Goal: Book appointment/travel/reservation

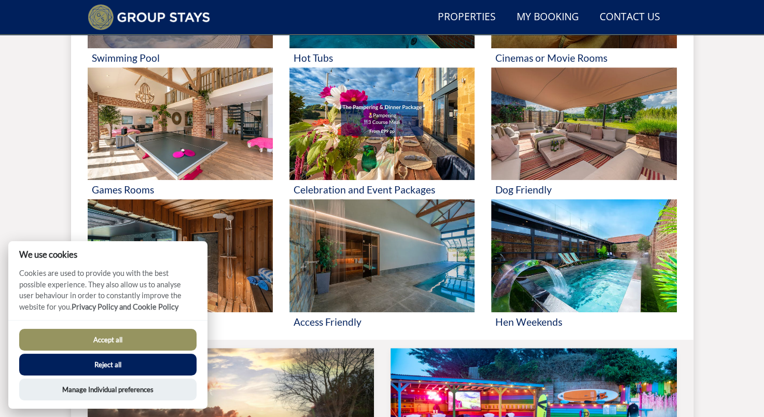
scroll to position [539, 0]
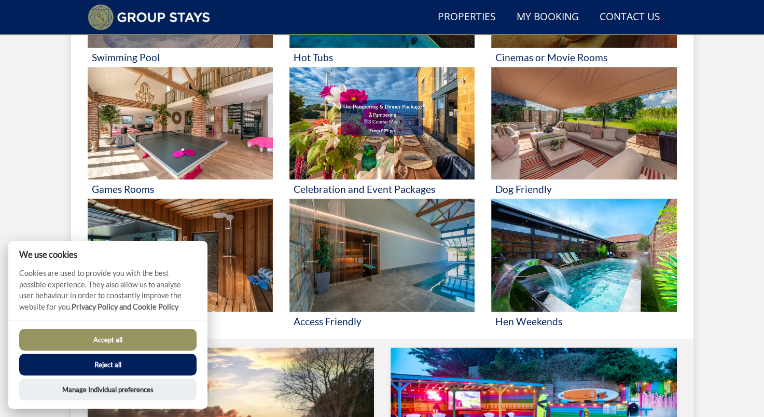
click at [148, 365] on button "Reject all" at bounding box center [107, 365] width 177 height 22
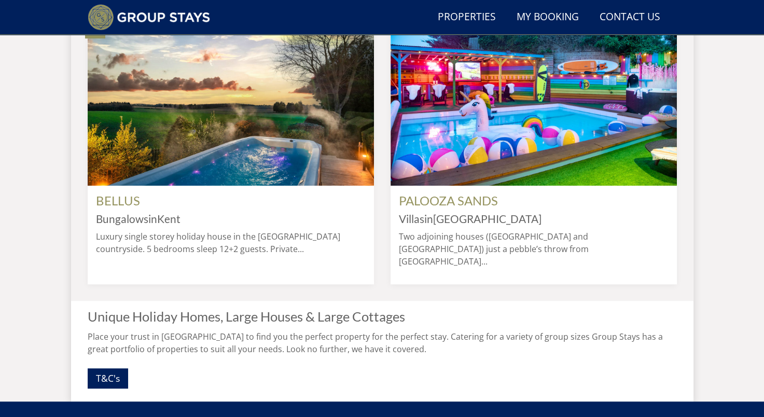
scroll to position [868, 0]
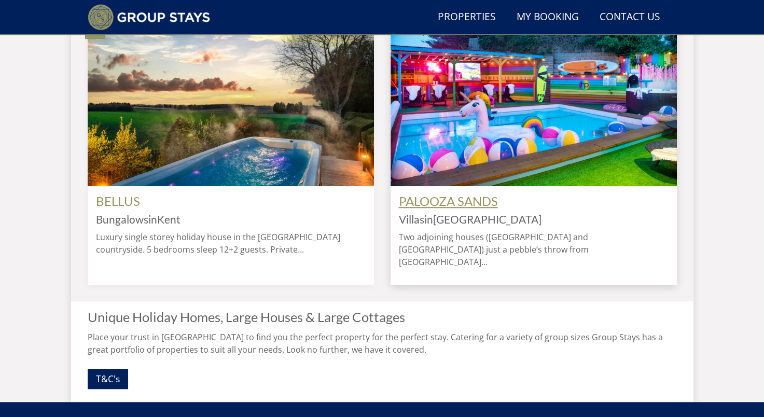
click at [437, 209] on link "PALOOZA SANDS" at bounding box center [448, 200] width 99 height 15
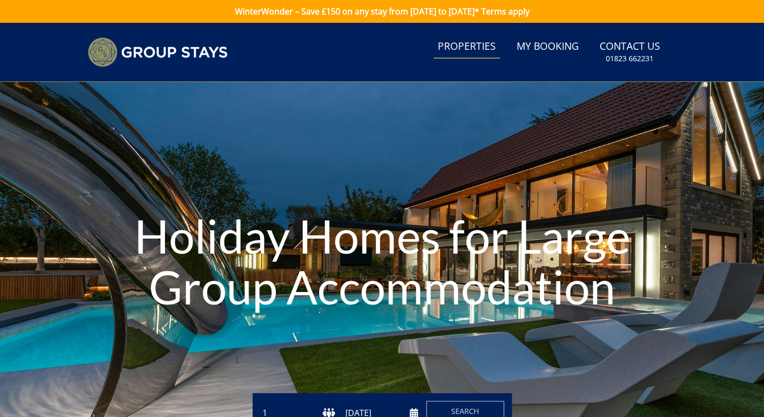
click at [483, 46] on link "Properties" at bounding box center [467, 46] width 66 height 23
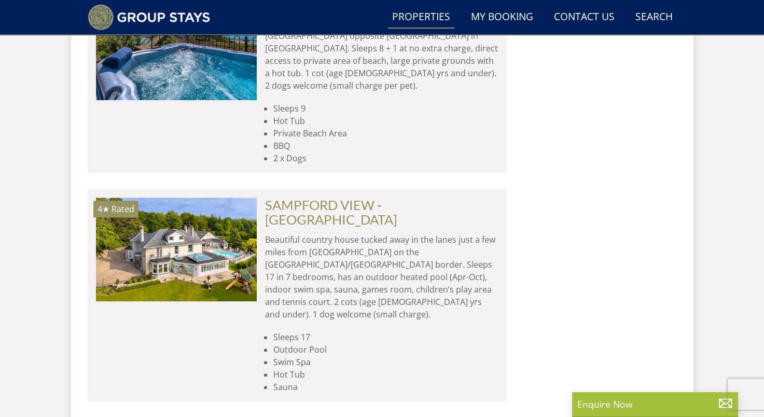
scroll to position [4491, 0]
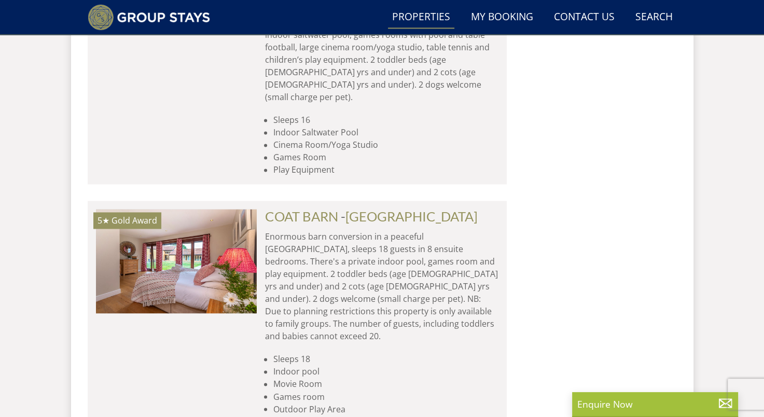
scroll to position [5362, 0]
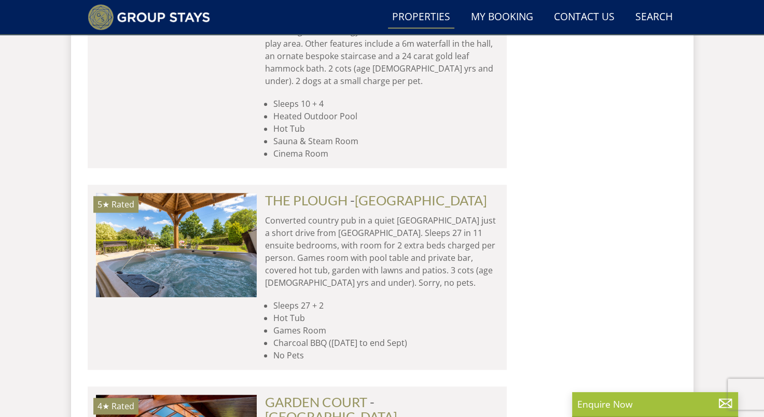
scroll to position [8450, 0]
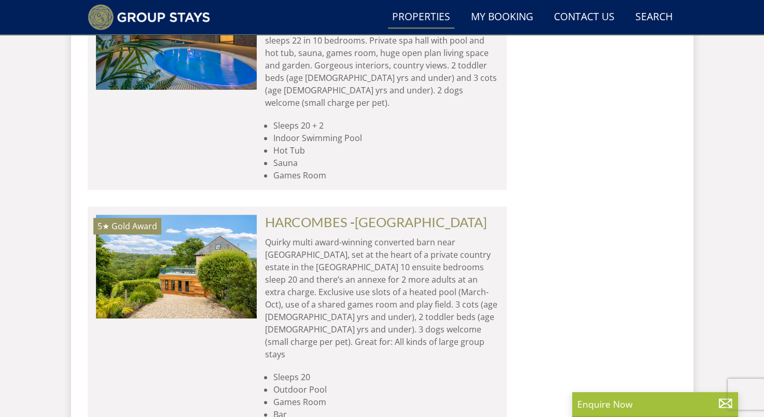
scroll to position [12078, 0]
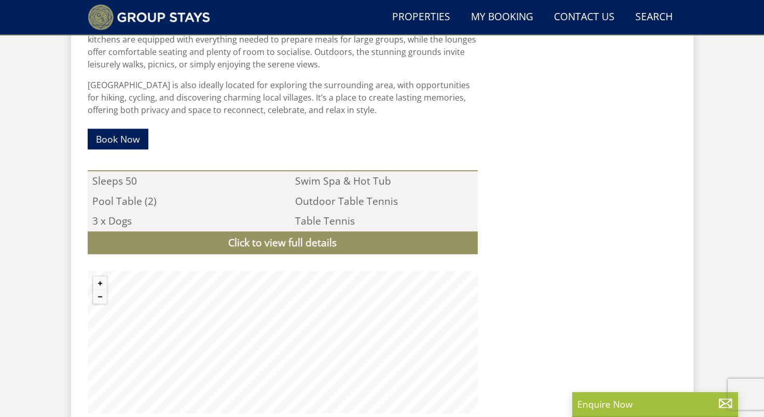
scroll to position [687, 0]
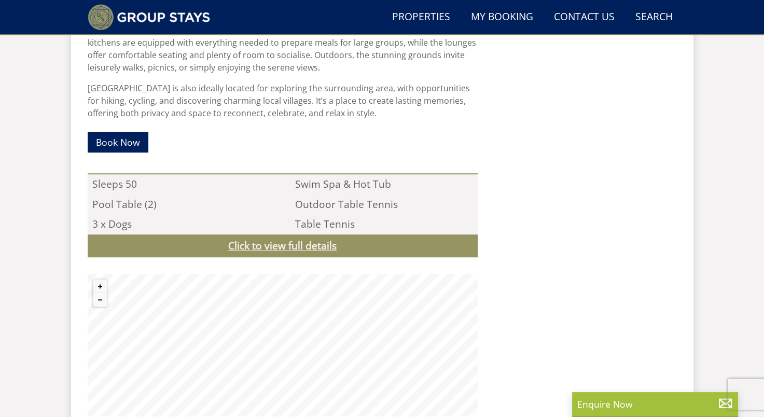
click at [281, 245] on link "Click to view full details" at bounding box center [283, 245] width 390 height 23
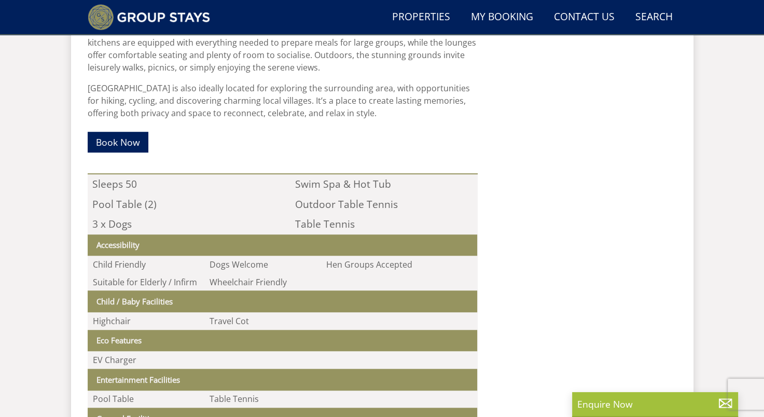
click at [517, 252] on div at bounding box center [581, 272] width 191 height 951
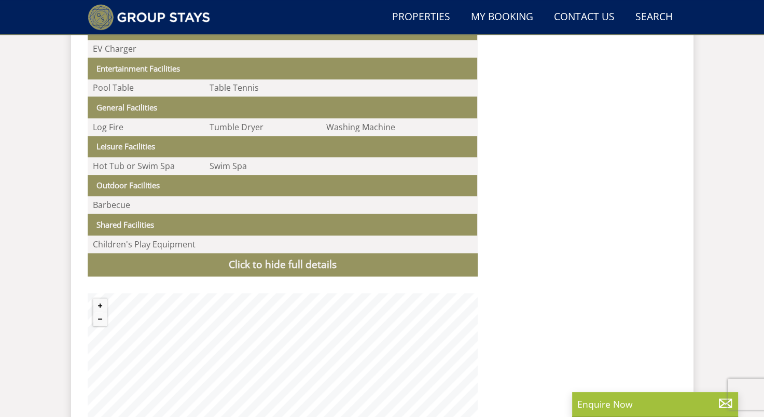
scroll to position [916, 0]
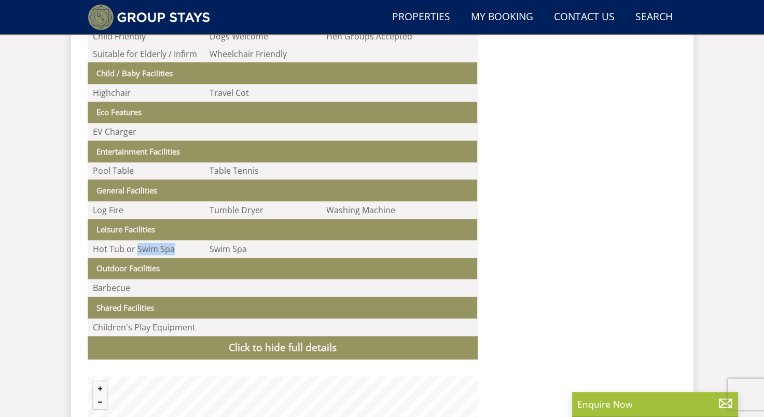
drag, startPoint x: 172, startPoint y: 253, endPoint x: 135, endPoint y: 249, distance: 36.5
click at [135, 249] on li "Hot Tub or Swim Spa" at bounding box center [146, 249] width 117 height 18
copy li "Swim Spa"
click at [656, 181] on div at bounding box center [581, 43] width 191 height 951
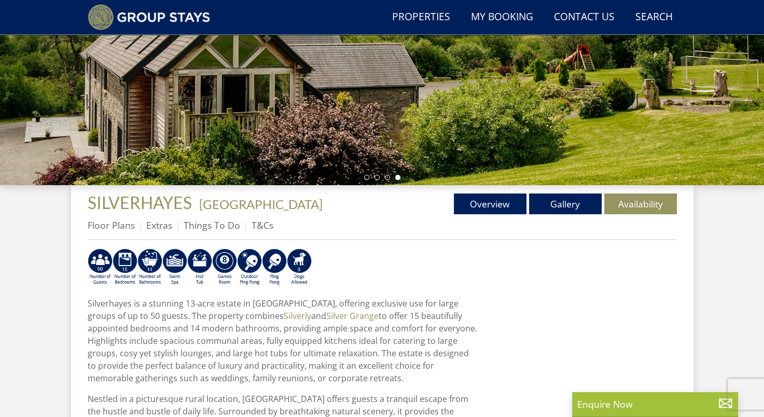
scroll to position [240, 0]
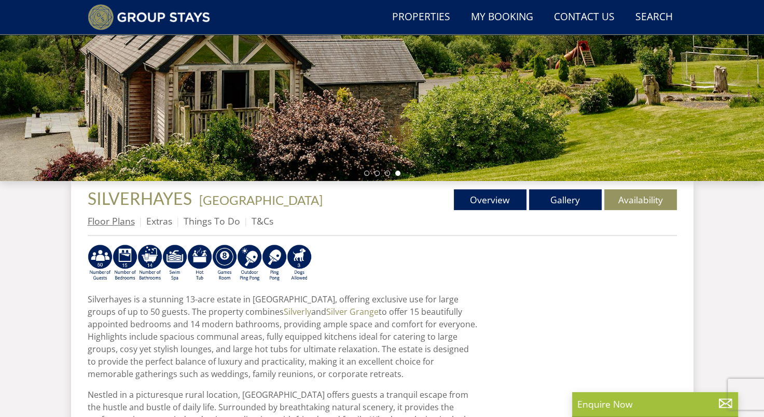
click at [124, 223] on link "Floor Plans" at bounding box center [111, 221] width 47 height 12
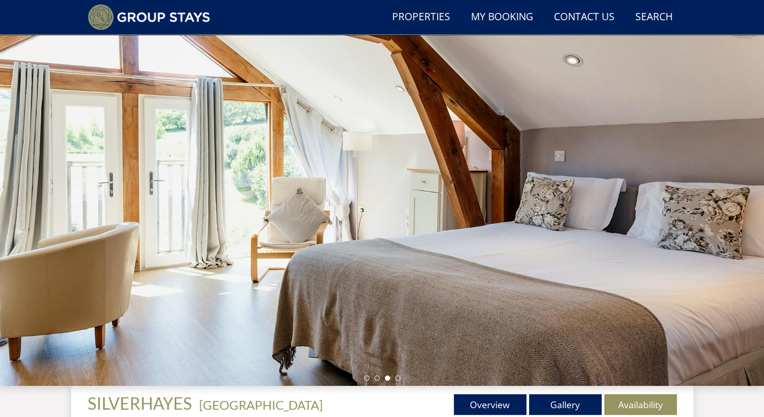
scroll to position [34, 0]
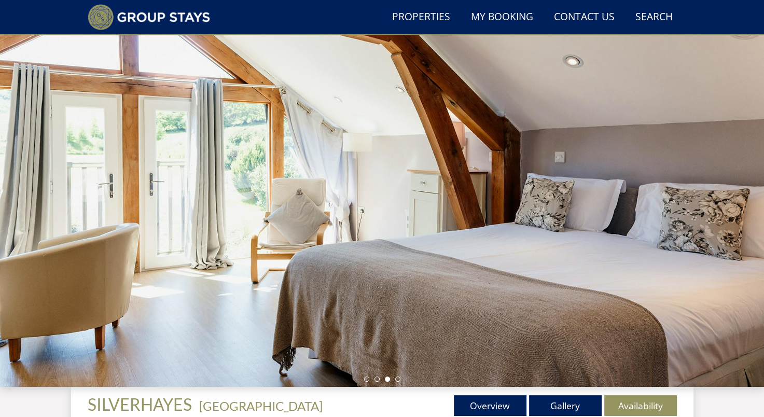
drag, startPoint x: 585, startPoint y: 233, endPoint x: 376, endPoint y: 225, distance: 209.7
click at [376, 225] on div at bounding box center [382, 205] width 764 height 363
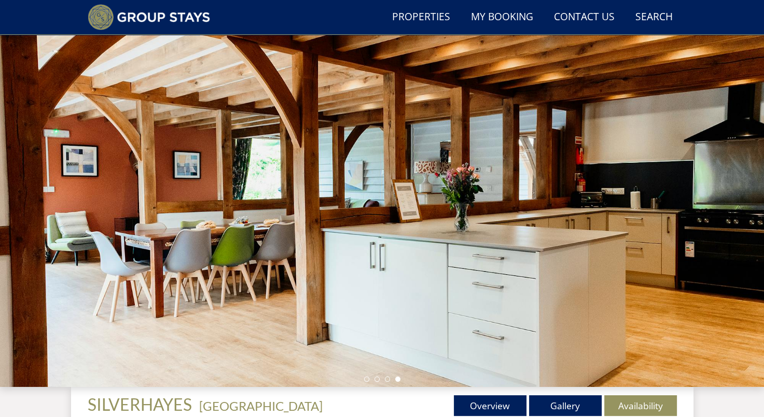
drag, startPoint x: 713, startPoint y: 212, endPoint x: 443, endPoint y: 223, distance: 270.0
click at [443, 223] on div at bounding box center [382, 205] width 764 height 363
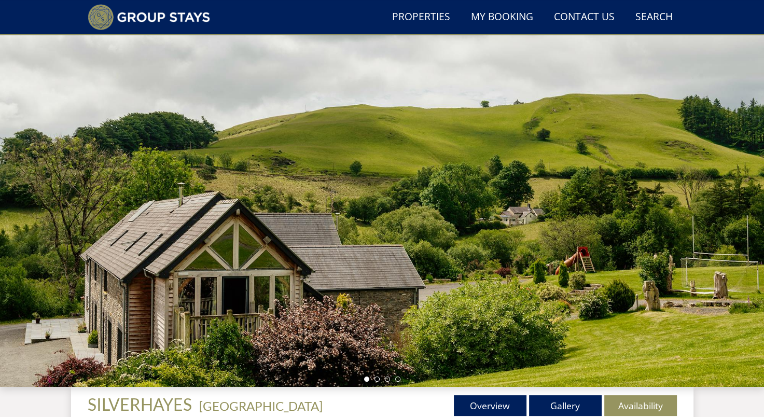
drag, startPoint x: 685, startPoint y: 228, endPoint x: 380, endPoint y: 218, distance: 305.7
click at [380, 218] on div at bounding box center [382, 205] width 764 height 363
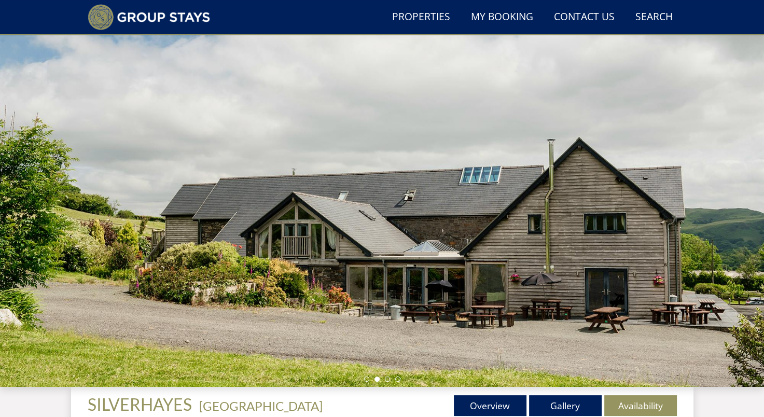
drag, startPoint x: 489, startPoint y: 192, endPoint x: 467, endPoint y: 196, distance: 22.1
click at [467, 196] on div at bounding box center [382, 205] width 764 height 363
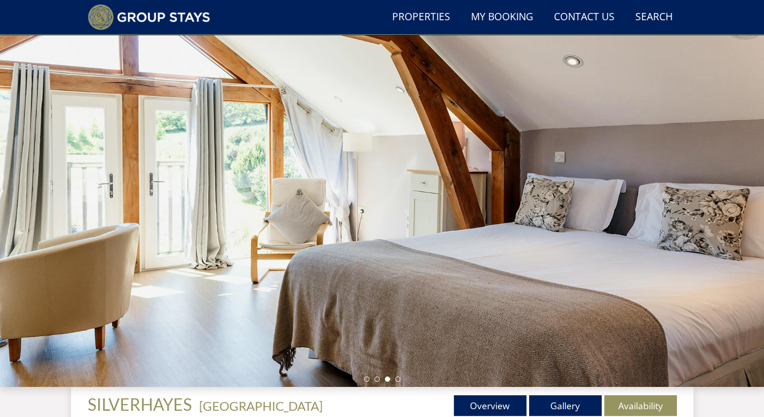
drag, startPoint x: 625, startPoint y: 207, endPoint x: 372, endPoint y: 151, distance: 258.2
click at [372, 151] on div at bounding box center [382, 205] width 764 height 363
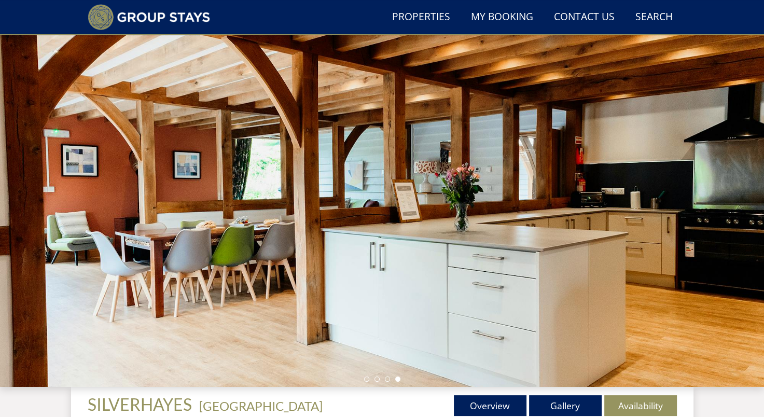
drag, startPoint x: 672, startPoint y: 218, endPoint x: 403, endPoint y: 178, distance: 272.1
click at [403, 178] on div at bounding box center [382, 205] width 764 height 363
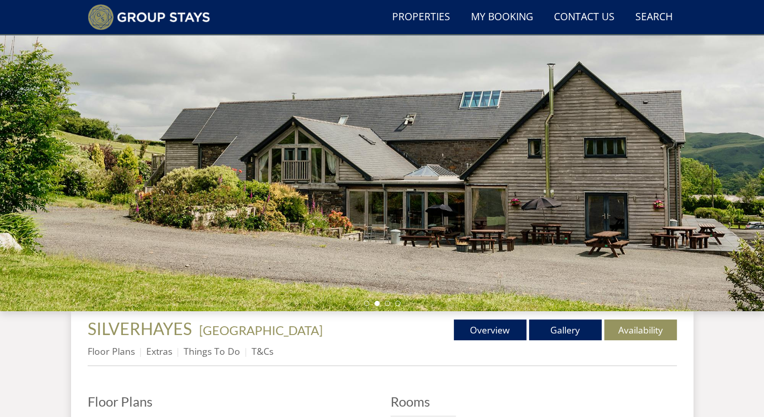
scroll to position [116, 0]
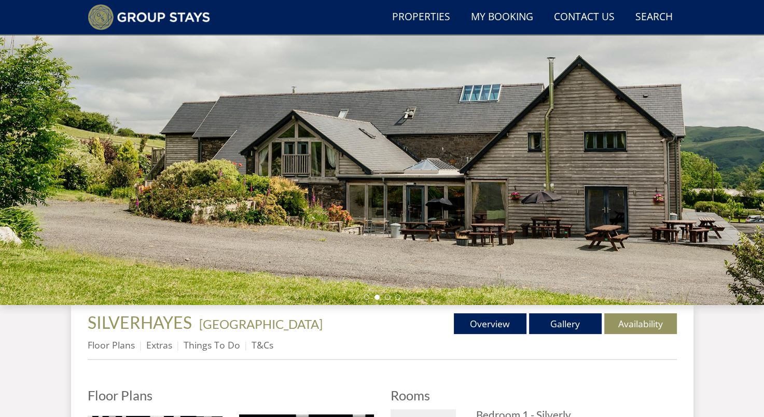
drag, startPoint x: 376, startPoint y: 235, endPoint x: 561, endPoint y: 265, distance: 187.4
click at [561, 265] on div at bounding box center [382, 123] width 764 height 363
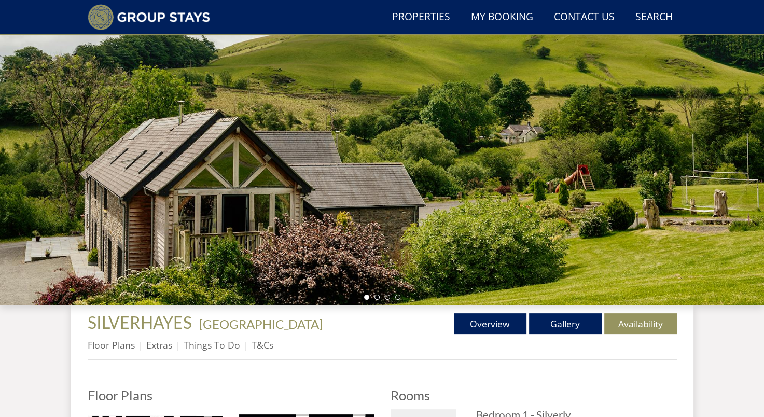
drag, startPoint x: 412, startPoint y: 234, endPoint x: 645, endPoint y: 238, distance: 233.5
click at [645, 238] on div at bounding box center [382, 123] width 764 height 363
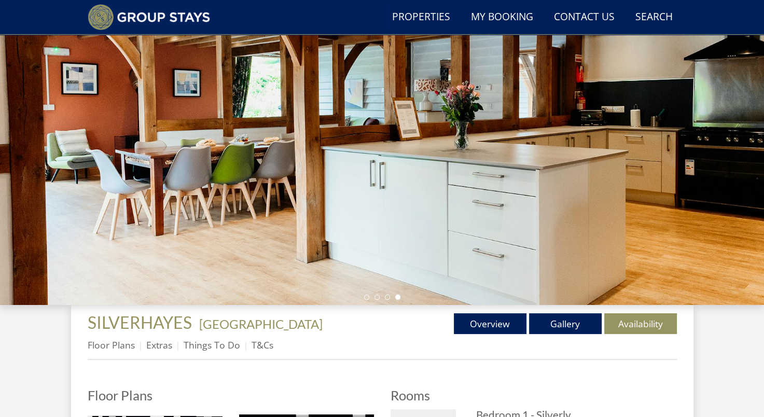
drag, startPoint x: 451, startPoint y: 237, endPoint x: 682, endPoint y: 213, distance: 231.5
click at [682, 213] on div at bounding box center [382, 123] width 764 height 363
